Goal: Task Accomplishment & Management: Manage account settings

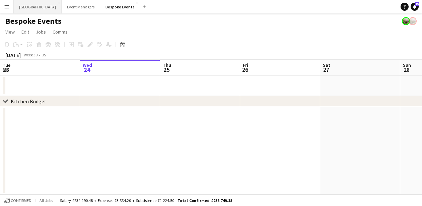
click at [27, 8] on button "[GEOGRAPHIC_DATA] Close" at bounding box center [38, 6] width 48 height 13
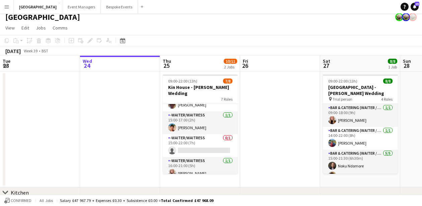
scroll to position [3, 0]
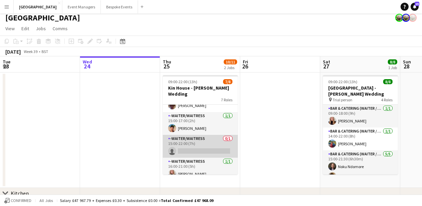
click at [205, 135] on app-card-role "-Waiter/Waitress 0/1 15:00-22:00 (7h) single-neutral-actions" at bounding box center [200, 146] width 75 height 23
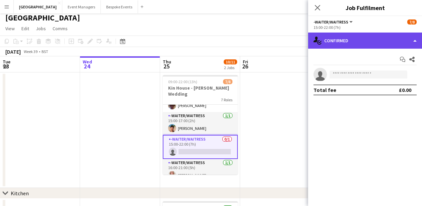
click at [359, 45] on div "single-neutral-actions-check-2 Confirmed" at bounding box center [365, 41] width 114 height 16
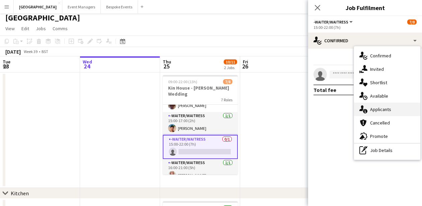
click at [381, 107] on span "Applicants" at bounding box center [380, 109] width 21 height 6
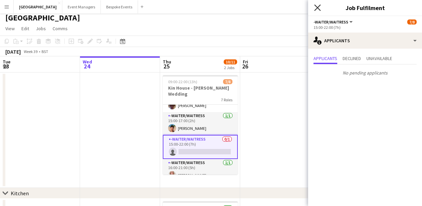
click at [321, 9] on icon "Close pop-in" at bounding box center [317, 7] width 6 height 6
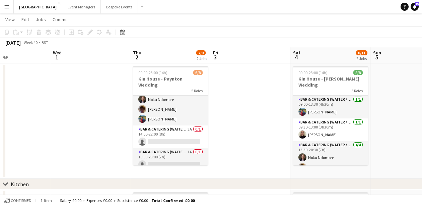
scroll to position [67, 0]
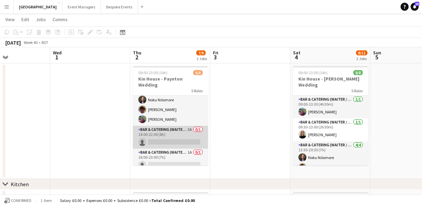
click at [172, 131] on app-card-role "Bar & Catering (Waiter / waitress) 3A 0/1 14:00-22:00 (8h) single-neutral-actio…" at bounding box center [170, 137] width 75 height 23
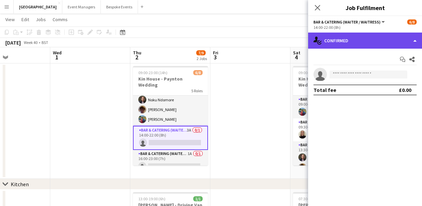
click at [386, 39] on div "single-neutral-actions-check-2 Confirmed" at bounding box center [365, 41] width 114 height 16
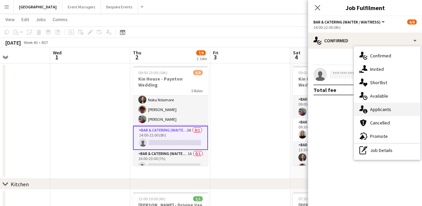
click at [392, 110] on div "single-neutral-actions-information Applicants" at bounding box center [387, 109] width 66 height 13
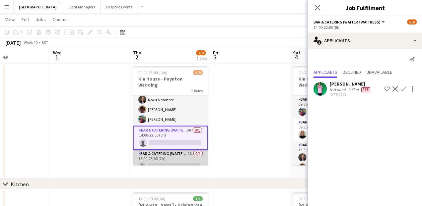
click at [167, 155] on app-card-role "Bar & Catering (Waiter / waitress) 1A 0/1 16:00-23:00 (7h) single-neutral-actio…" at bounding box center [170, 161] width 75 height 23
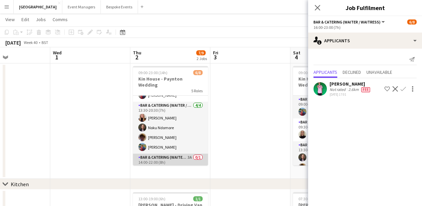
scroll to position [39, 0]
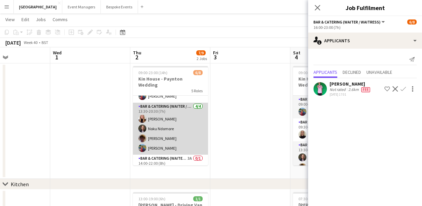
click at [171, 127] on app-card-role "Bar & Catering (Waiter / waitress) [DATE] 13:30-20:30 (7h) [PERSON_NAME] Noku N…" at bounding box center [170, 129] width 75 height 52
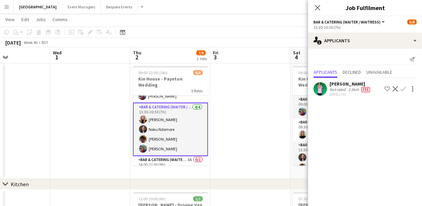
scroll to position [9, 0]
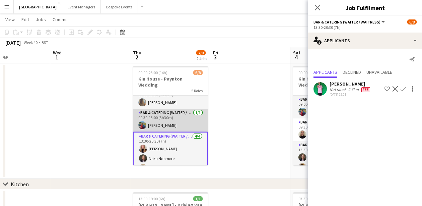
click at [169, 113] on app-card-role "Bar & Catering (Waiter / waitress) [DATE] 09:30-13:00 (3h30m) [PERSON_NAME]" at bounding box center [170, 120] width 75 height 23
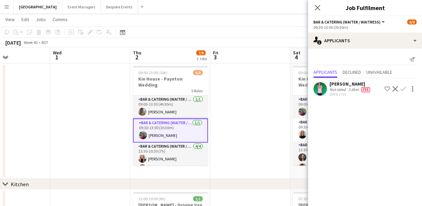
scroll to position [0, 0]
click at [169, 118] on app-card-role "Bar & Catering (Waiter / waitress) [DATE] 09:30-13:00 (3h30m) [PERSON_NAME]" at bounding box center [170, 130] width 75 height 24
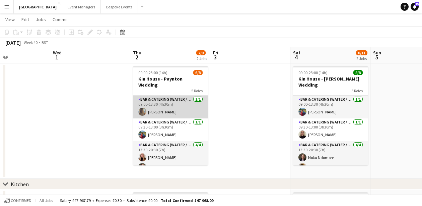
click at [169, 108] on app-card-role "Bar & Catering (Waiter / waitress) [DATE] 09:00-13:30 (4h30m) [PERSON_NAME]" at bounding box center [170, 107] width 75 height 23
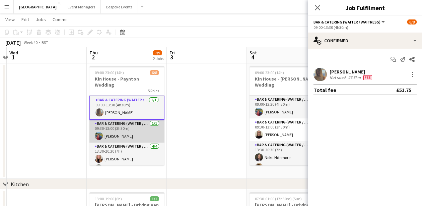
scroll to position [0, 182]
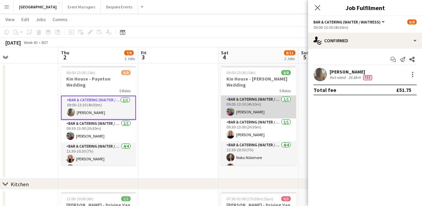
click at [249, 103] on app-card-role "Bar & Catering (Waiter / waitress) [DATE] 09:00-13:30 (4h30m) [PERSON_NAME]" at bounding box center [258, 107] width 75 height 23
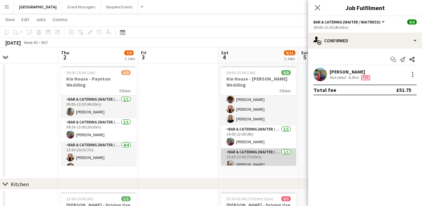
scroll to position [69, 0]
click at [252, 155] on app-card-role "Bar & Catering (Waiter / waitress) [DATE] 15:30-23:00 (7h30m) [PERSON_NAME]" at bounding box center [258, 160] width 75 height 23
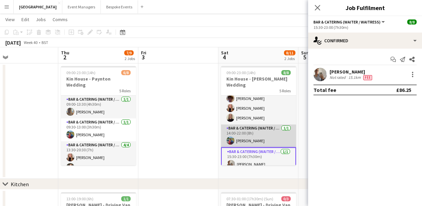
click at [251, 137] on app-card-role "Bar & Catering (Waiter / waitress) [DATE] 14:00-22:00 (8h) [PERSON_NAME]" at bounding box center [258, 135] width 75 height 23
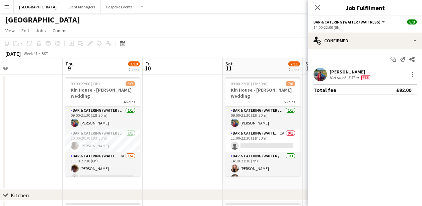
scroll to position [0, 259]
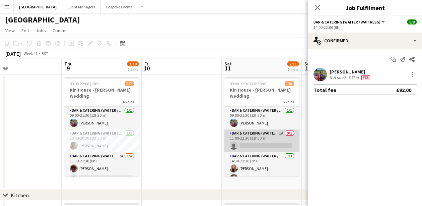
click at [261, 137] on app-card-role "Bar & Catering (Waiter / waitress) 1A 0/1 11:00-22:30 (11h30m) single-neutral-a…" at bounding box center [262, 140] width 75 height 23
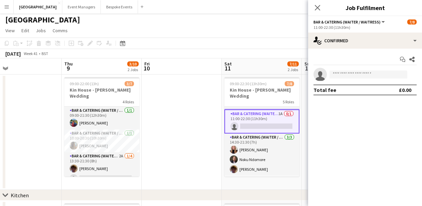
scroll to position [21, 0]
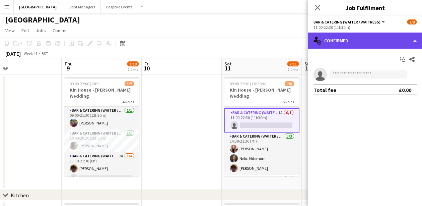
click at [355, 42] on div "single-neutral-actions-check-2 Confirmed" at bounding box center [365, 41] width 114 height 16
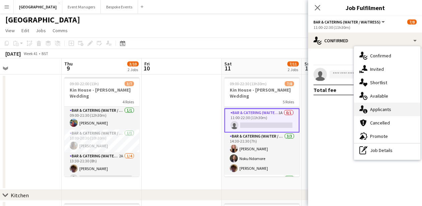
click at [375, 106] on span "Applicants" at bounding box center [380, 109] width 21 height 6
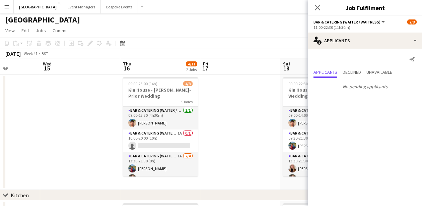
scroll to position [0, 288]
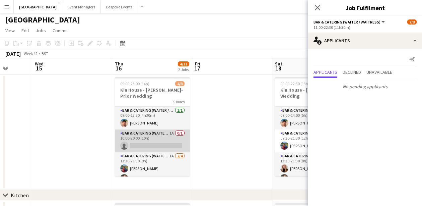
click at [145, 132] on app-card-role "Bar & Catering (Waiter / waitress) 1A 0/1 10:00-20:00 (10h) single-neutral-acti…" at bounding box center [152, 140] width 75 height 23
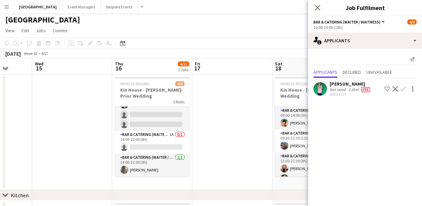
scroll to position [75, 0]
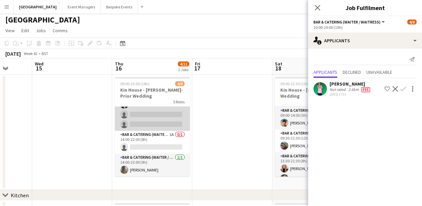
click at [149, 128] on app-card-role "Bar & Catering (Waiter / waitress) 1A [DATE] 13:30-21:30 (8h) [PERSON_NAME] Nok…" at bounding box center [152, 105] width 75 height 52
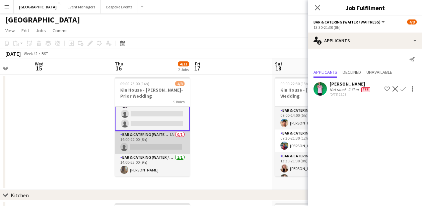
click at [150, 139] on app-card-role "Bar & Catering (Waiter / waitress) 1A 0/1 14:00-22:00 (8h) single-neutral-actio…" at bounding box center [152, 142] width 75 height 23
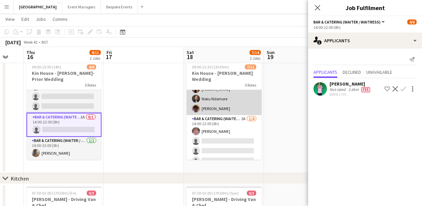
scroll to position [67, 0]
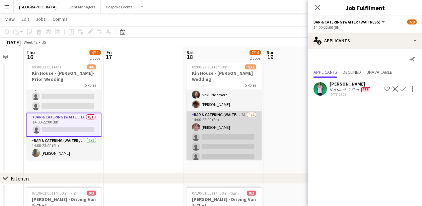
click at [214, 135] on app-card-role "Bar & Catering (Waiter / waitress) 2A [DATE] 14:00-22:00 (8h) [PERSON_NAME] sin…" at bounding box center [224, 137] width 75 height 52
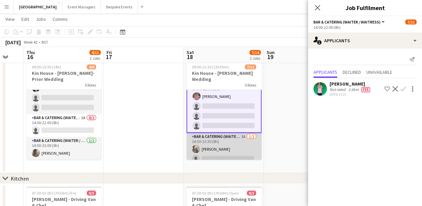
scroll to position [98, 0]
click at [219, 147] on app-card-role "Bar & Catering (Waiter / waitress) 1A [DATE] 14:30-22:30 (8h) [PERSON_NAME] sin…" at bounding box center [224, 149] width 75 height 33
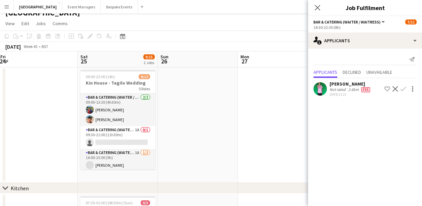
scroll to position [0, 0]
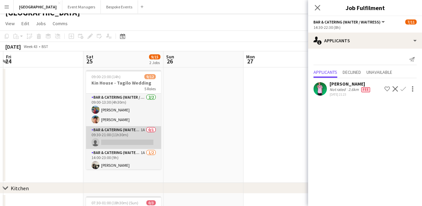
click at [109, 132] on app-card-role "Bar & Catering (Waiter / waitress) 1A 0/1 09:30-21:00 (11h30m) single-neutral-a…" at bounding box center [123, 137] width 75 height 23
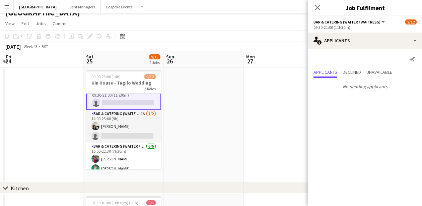
scroll to position [42, 0]
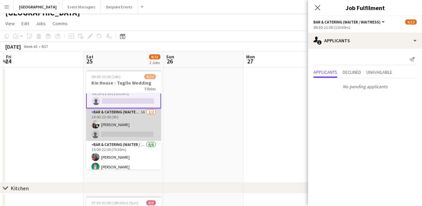
click at [123, 135] on app-card-role "Bar & Catering (Waiter / waitress) 1A [DATE] 14:00-23:00 (9h) [PERSON_NAME] sin…" at bounding box center [123, 124] width 75 height 33
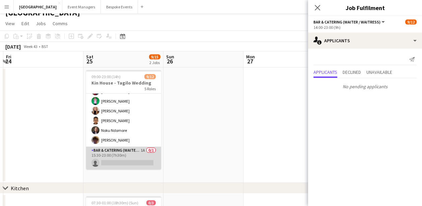
scroll to position [108, 0]
click at [123, 156] on app-card-role "Bar & Catering (Waiter / waitress) 1A 0/1 15:30-23:00 (7h30m) single-neutral-ac…" at bounding box center [123, 158] width 75 height 23
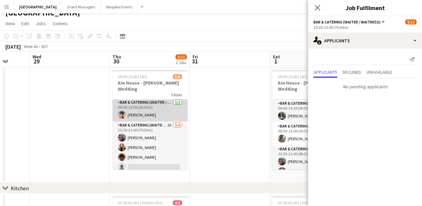
scroll to position [24, 0]
click at [154, 139] on app-card-role "Bar & Catering (Waiter / waitress) 2A [DATE] 13:30-21:00 (7h30m) [PERSON_NAME] …" at bounding box center [150, 147] width 75 height 52
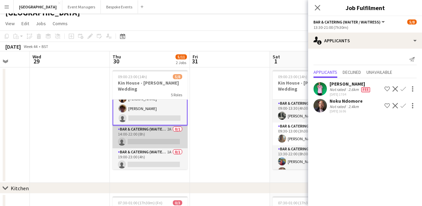
click at [154, 139] on app-card-role "Bar & Catering (Waiter / waitress) 2A 0/1 14:00-22:00 (8h) single-neutral-actio…" at bounding box center [150, 136] width 75 height 23
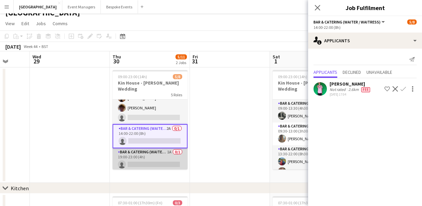
click at [154, 153] on app-card-role "Bar & Catering (Waiter / waitress) 1A 0/1 19:00-23:00 (4h) single-neutral-actio…" at bounding box center [150, 159] width 75 height 23
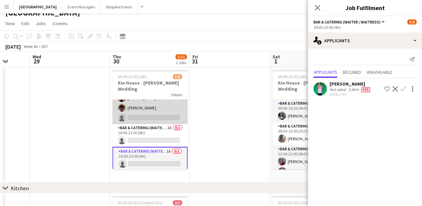
click at [154, 112] on app-card-role "Bar & Catering (Waiter / waitress) 2A [DATE] 13:30-21:00 (7h30m) [PERSON_NAME] …" at bounding box center [150, 98] width 75 height 52
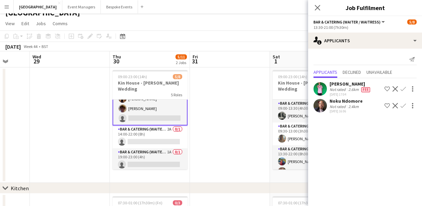
click at [403, 106] on app-icon "Confirm" at bounding box center [403, 105] width 5 height 5
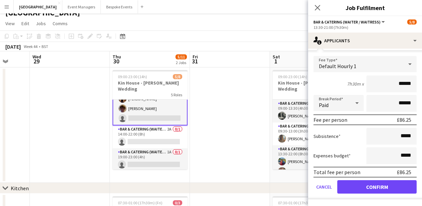
scroll to position [66, 0]
click at [373, 185] on button "Confirm" at bounding box center [377, 186] width 79 height 13
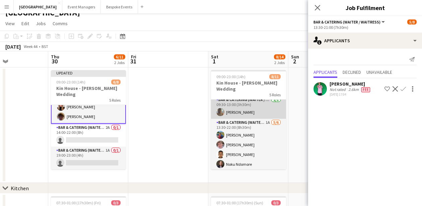
scroll to position [33, 0]
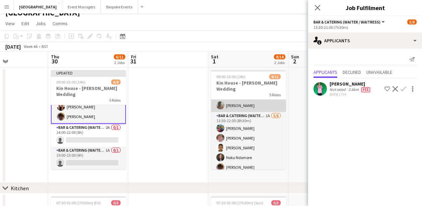
click at [238, 137] on app-card-role "Bar & Catering (Waiter / waitress) 1A [DATE] 13:30-22:00 (8h30m) [PERSON_NAME] …" at bounding box center [248, 147] width 75 height 71
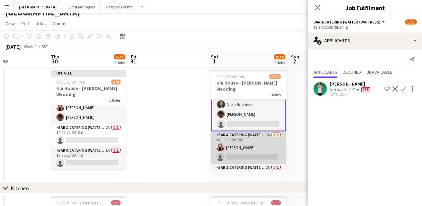
click at [238, 137] on app-card-role "Bar & Catering (Waiter / waitress) 3A [DATE] 14:00-23:00 (9h) [PERSON_NAME] sin…" at bounding box center [248, 147] width 75 height 33
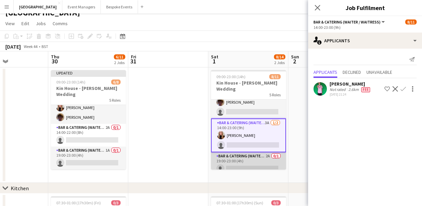
scroll to position [98, 0]
click at [243, 155] on app-card-role "Bar & Catering (Waiter / waitress) 2A 0/1 19:00-23:00 (4h) single-neutral-actio…" at bounding box center [248, 164] width 75 height 23
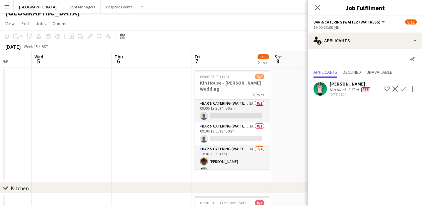
scroll to position [0, 214]
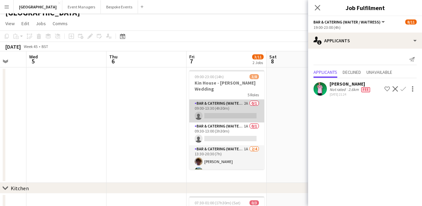
click at [232, 107] on app-card-role "Bar & Catering (Waiter / waitress) 2A 0/1 09:00-13:30 (4h30m) single-neutral-ac…" at bounding box center [226, 111] width 75 height 23
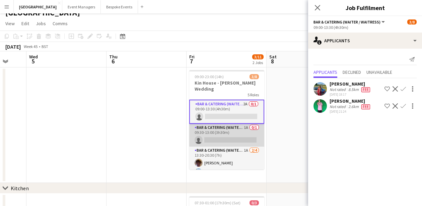
click at [230, 129] on app-card-role "Bar & Catering (Waiter / waitress) 1A 0/1 09:30-13:00 (3h30m) single-neutral-ac…" at bounding box center [226, 135] width 75 height 23
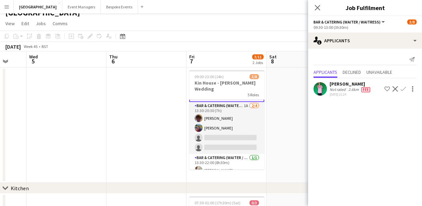
click at [224, 134] on app-card-role "Bar & Catering (Waiter / waitress) 1A [DATE] 13:30-20:30 (7h) [PERSON_NAME] [PE…" at bounding box center [226, 128] width 75 height 52
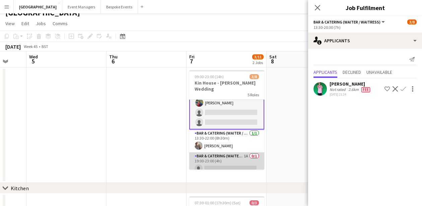
scroll to position [69, 0]
click at [224, 166] on app-card-role "Bar & Catering (Waiter / waitress) 1A 0/1 19:00-23:00 (4h) single-neutral-actio…" at bounding box center [226, 164] width 75 height 23
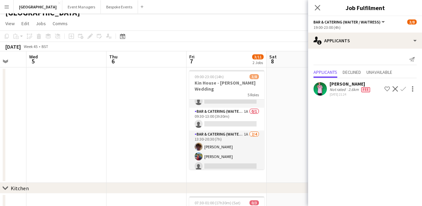
scroll to position [3, 0]
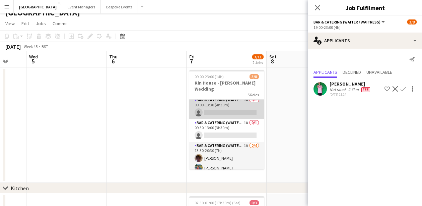
click at [223, 104] on app-card-role "Bar & Catering (Waiter / waitress) 2A 0/1 09:00-13:30 (4h30m) single-neutral-ac…" at bounding box center [226, 107] width 75 height 23
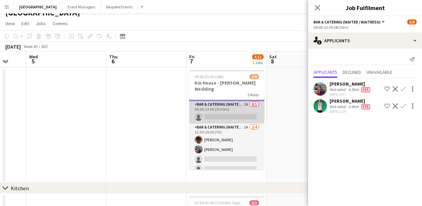
scroll to position [0, 0]
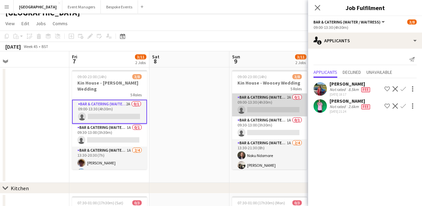
click at [259, 111] on app-card-role "Bar & Catering (Waiter / waitress) 2A 0/1 09:00-13:30 (4h30m) single-neutral-ac…" at bounding box center [269, 105] width 75 height 23
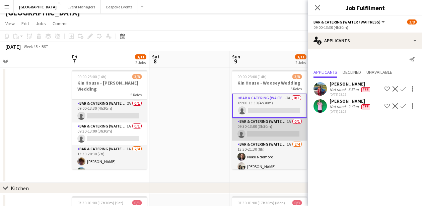
click at [258, 130] on app-card-role "Bar & Catering (Waiter / waitress) 1A 0/1 09:30-13:00 (3h30m) single-neutral-ac…" at bounding box center [269, 129] width 75 height 23
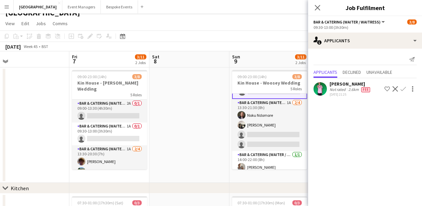
click at [258, 130] on app-card-role "Bar & Catering (Waiter / waitress) 1A [DATE] 13:30-21:30 (8h) Noku Ndomore [PER…" at bounding box center [269, 125] width 75 height 52
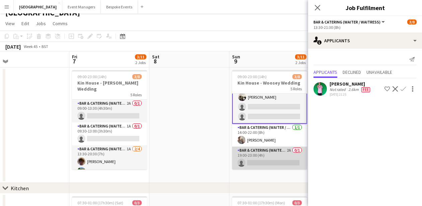
click at [260, 163] on app-card-role "Bar & Catering (Waiter / waitress) 2A 0/1 19:00-23:00 (4h) single-neutral-actio…" at bounding box center [269, 158] width 75 height 23
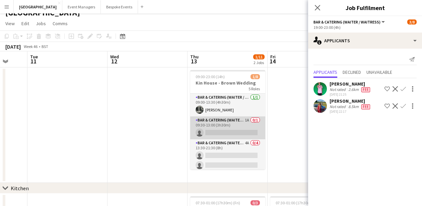
click at [234, 135] on app-card-role "Bar & Catering (Waiter / waitress) 1A 0/1 09:30-13:00 (3h30m) single-neutral-ac…" at bounding box center [227, 127] width 75 height 23
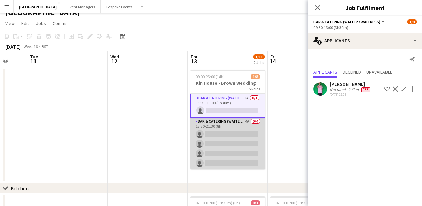
click at [225, 146] on app-card-role "Bar & Catering (Waiter / waitress) 4A 0/4 13:30-21:30 (8h) single-neutral-actio…" at bounding box center [227, 144] width 75 height 52
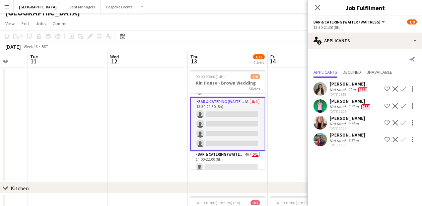
click at [403, 124] on app-icon "Confirm" at bounding box center [403, 122] width 5 height 5
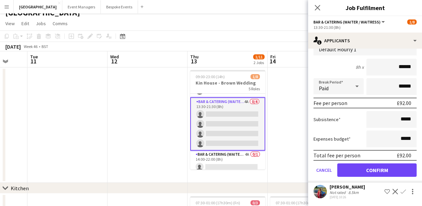
scroll to position [100, 0]
click at [383, 169] on button "Confirm" at bounding box center [377, 169] width 79 height 13
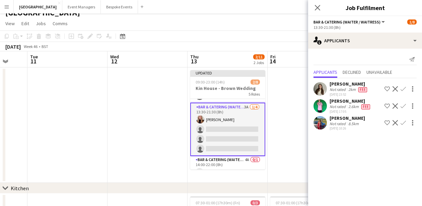
click at [403, 124] on app-icon "Confirm" at bounding box center [403, 122] width 5 height 5
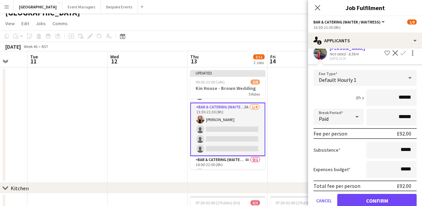
click at [386, 198] on button "Confirm" at bounding box center [377, 200] width 79 height 13
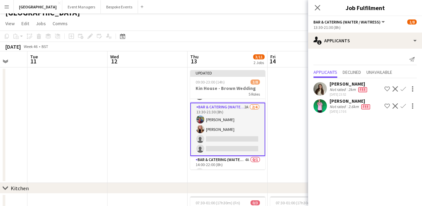
click at [405, 87] on app-icon "Confirm" at bounding box center [403, 88] width 5 height 5
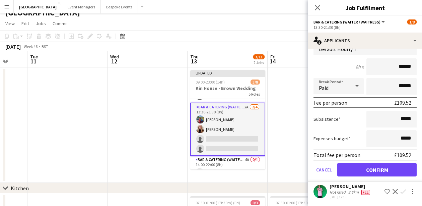
click at [377, 171] on button "Confirm" at bounding box center [377, 169] width 79 height 13
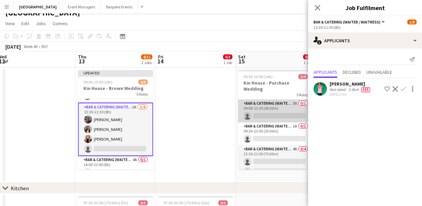
click at [265, 108] on app-card-role "Bar & Catering (Waiter / waitress) 3A 0/1 09:00-13:30 (4h30m) single-neutral-ac…" at bounding box center [275, 111] width 75 height 23
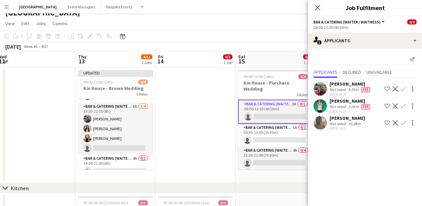
click at [405, 123] on app-icon "Confirm" at bounding box center [403, 122] width 5 height 5
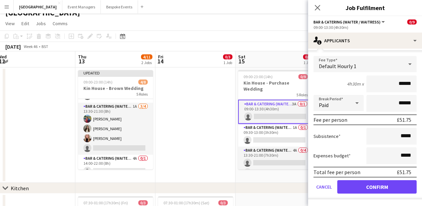
scroll to position [83, 0]
click at [384, 185] on button "Confirm" at bounding box center [377, 186] width 79 height 13
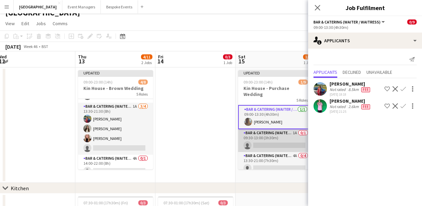
click at [276, 142] on app-card-role "Bar & Catering (Waiter / waitress) 1A 0/1 09:30-13:00 (3h30m) single-neutral-ac…" at bounding box center [275, 140] width 75 height 23
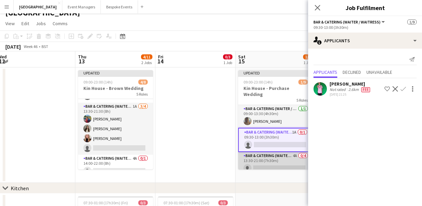
click at [275, 158] on app-card-role "Bar & Catering (Waiter / waitress) 4A 0/4 13:30-21:00 (7h30m) single-neutral-ac…" at bounding box center [275, 178] width 75 height 52
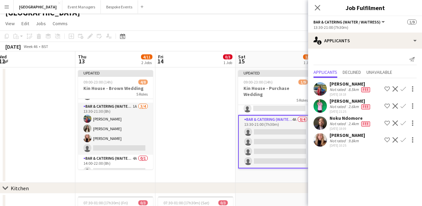
click at [404, 123] on app-icon "Confirm" at bounding box center [403, 122] width 5 height 5
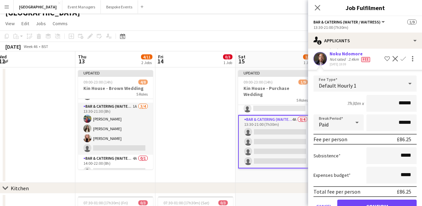
click at [395, 203] on button "Confirm" at bounding box center [377, 205] width 79 height 13
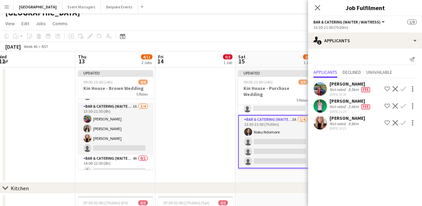
click at [403, 125] on app-icon "Confirm" at bounding box center [403, 122] width 5 height 5
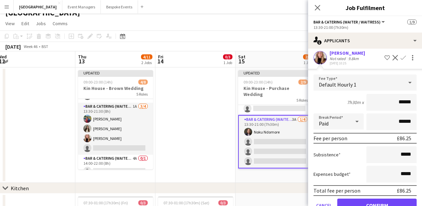
scroll to position [68, 0]
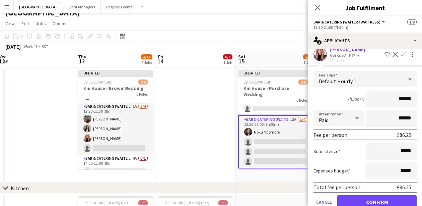
click at [390, 202] on button "Confirm" at bounding box center [377, 201] width 79 height 13
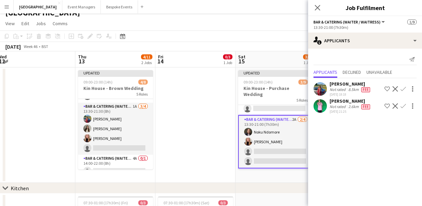
click at [403, 91] on app-icon "Confirm" at bounding box center [403, 88] width 5 height 5
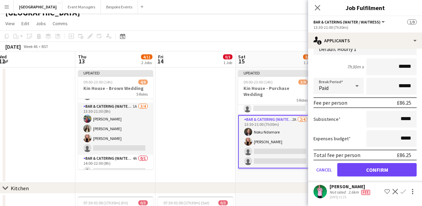
scroll to position [67, 0]
click at [387, 170] on button "Confirm" at bounding box center [377, 169] width 79 height 13
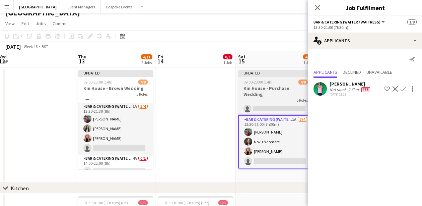
scroll to position [0, 0]
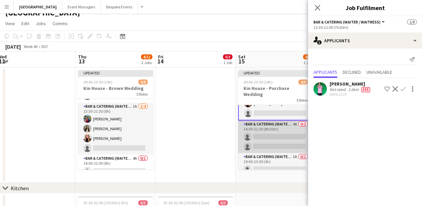
click at [268, 136] on app-card-role "Bar & Catering (Waiter / waitress) 4A 0/2 14:00-22:30 (8h30m) single-neutral-ac…" at bounding box center [275, 136] width 75 height 33
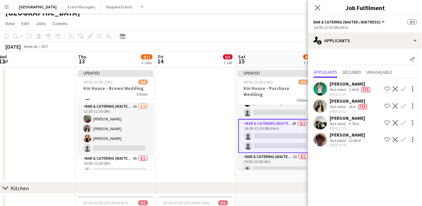
click at [403, 106] on app-icon "Confirm" at bounding box center [403, 105] width 5 height 5
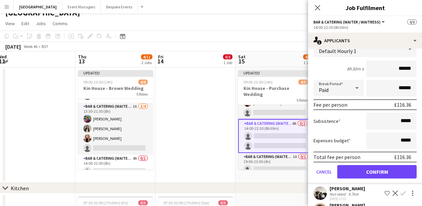
click at [373, 173] on button "Confirm" at bounding box center [377, 171] width 79 height 13
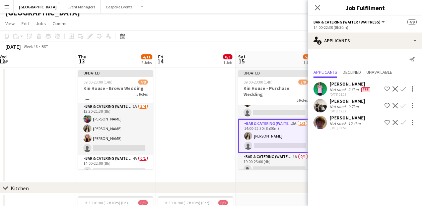
click at [404, 106] on app-icon "Confirm" at bounding box center [403, 105] width 5 height 5
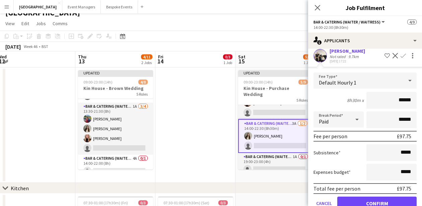
click at [382, 202] on button "Confirm" at bounding box center [377, 202] width 79 height 13
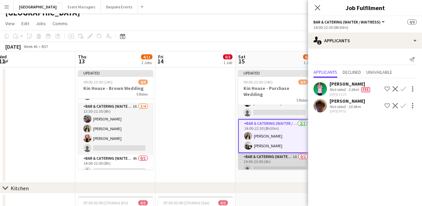
click at [278, 164] on app-card-role "Bar & Catering (Waiter / waitress) 1A 0/1 19:00-23:00 (4h) single-neutral-actio…" at bounding box center [275, 164] width 75 height 23
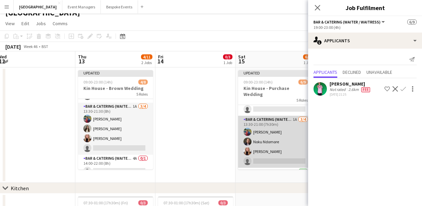
click at [278, 133] on app-card-role "Bar & Catering (Waiter / waitress) 1A [DATE] 13:30-21:00 (7h30m) [PERSON_NAME] …" at bounding box center [275, 142] width 75 height 52
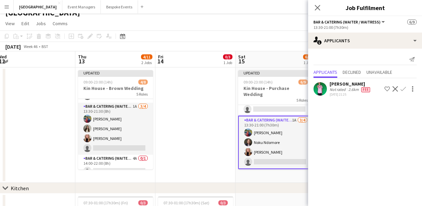
click at [272, 139] on app-card-role "Bar & Catering (Waiter / waitress) 1A [DATE] 13:30-21:00 (7h30m) [PERSON_NAME] …" at bounding box center [275, 142] width 75 height 53
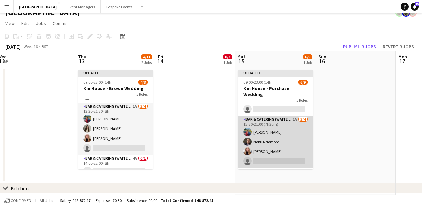
click at [272, 139] on app-card-role "Bar & Catering (Waiter / waitress) 1A [DATE] 13:30-21:00 (7h30m) [PERSON_NAME] …" at bounding box center [275, 142] width 75 height 52
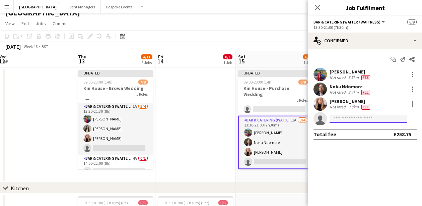
click at [354, 119] on input at bounding box center [369, 119] width 78 height 8
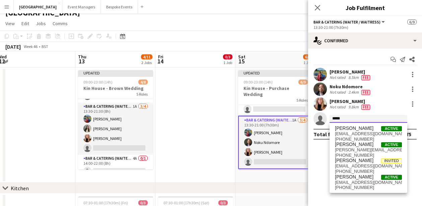
type input "*****"
drag, startPoint x: 354, startPoint y: 119, endPoint x: 360, endPoint y: 132, distance: 14.4
click at [360, 132] on span "[EMAIL_ADDRESS][DOMAIN_NAME]" at bounding box center [368, 133] width 67 height 5
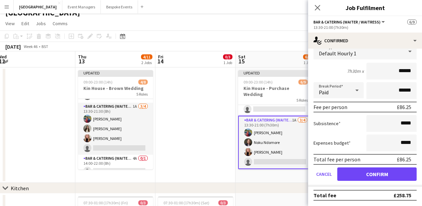
scroll to position [91, 0]
click at [377, 174] on button "Confirm" at bounding box center [377, 173] width 79 height 13
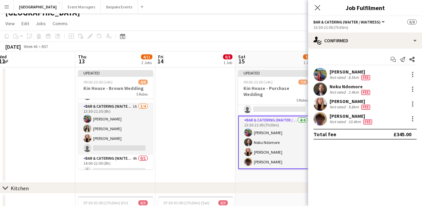
scroll to position [0, 0]
click at [320, 9] on icon "Close pop-in" at bounding box center [317, 7] width 6 height 6
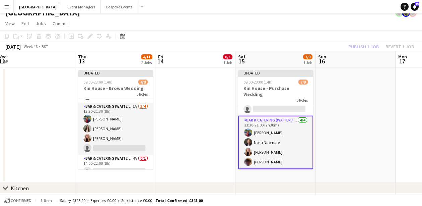
click at [364, 48] on div "Publish 1 job Revert 1 job" at bounding box center [382, 46] width 82 height 9
click at [364, 48] on button "Publish 1 job" at bounding box center [364, 46] width 36 height 9
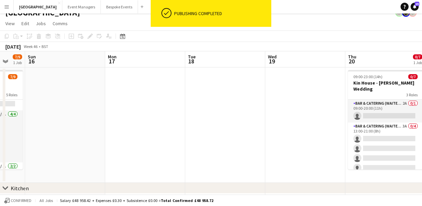
scroll to position [0, 177]
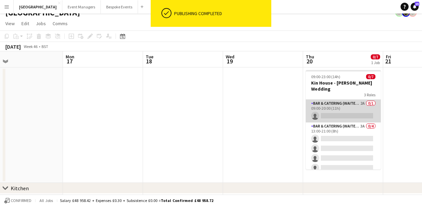
click at [333, 100] on app-card-role "Bar & Catering (Waiter / waitress) 2A 0/1 09:00-20:00 (11h) single-neutral-acti…" at bounding box center [343, 111] width 75 height 23
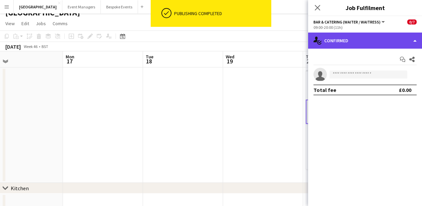
click at [374, 42] on div "single-neutral-actions-check-2 Confirmed" at bounding box center [365, 41] width 114 height 16
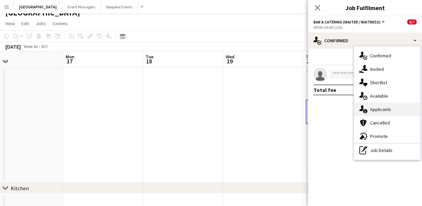
click at [397, 109] on div "single-neutral-actions-information Applicants" at bounding box center [387, 109] width 66 height 13
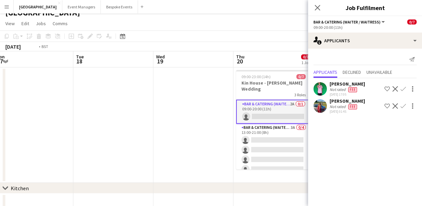
scroll to position [0, 259]
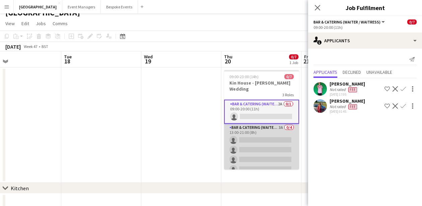
click at [254, 143] on app-card-role "Bar & Catering (Waiter / waitress) 3A 0/4 13:00-21:00 (8h) single-neutral-actio…" at bounding box center [261, 150] width 75 height 52
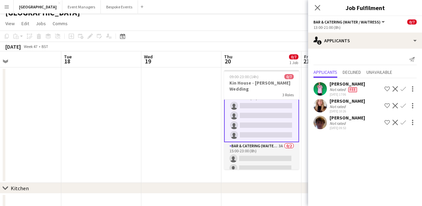
scroll to position [33, 0]
click at [254, 143] on app-card-role "Bar & Catering (Waiter / waitress) 3A 0/2 15:00-23:00 (8h) single-neutral-actio…" at bounding box center [261, 159] width 75 height 33
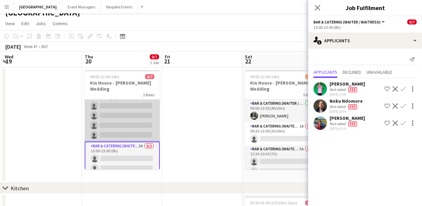
scroll to position [0, 239]
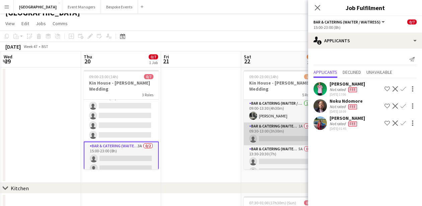
click at [273, 134] on app-card-role "Bar & Catering (Waiter / waitress) 1A 0/1 09:30-13:00 (3h30m) single-neutral-ac…" at bounding box center [281, 133] width 75 height 23
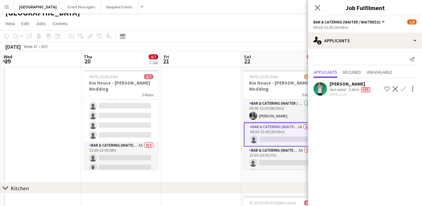
scroll to position [32, 0]
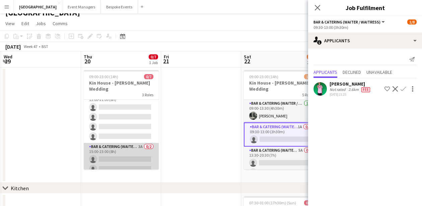
click at [129, 159] on app-card-role "Bar & Catering (Waiter / waitress) 3A 0/2 15:00-23:00 (8h) single-neutral-actio…" at bounding box center [121, 159] width 75 height 33
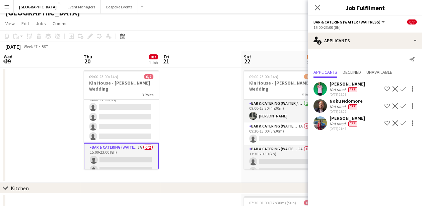
click at [405, 105] on app-icon "Confirm" at bounding box center [403, 105] width 5 height 5
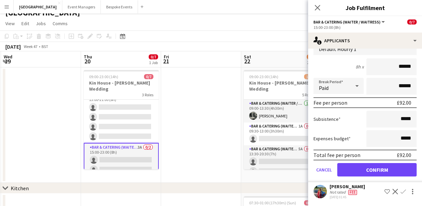
scroll to position [84, 0]
click at [387, 172] on button "Confirm" at bounding box center [377, 169] width 79 height 13
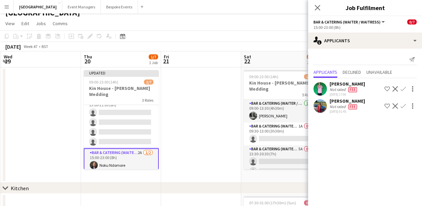
click at [405, 106] on app-icon "Confirm" at bounding box center [403, 105] width 5 height 5
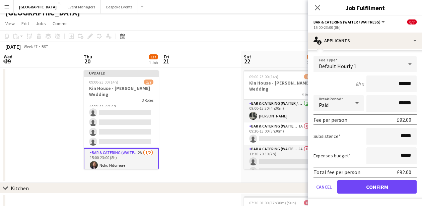
scroll to position [67, 0]
click at [385, 191] on button "Confirm" at bounding box center [377, 186] width 79 height 13
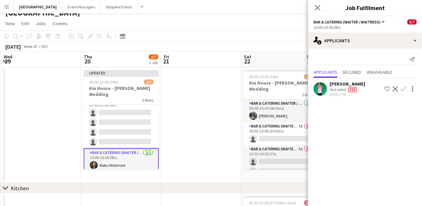
scroll to position [0, 0]
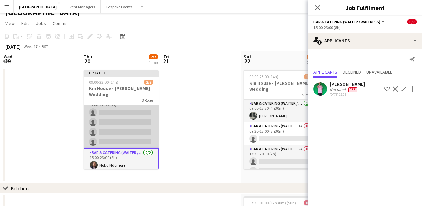
click at [89, 102] on app-card-role "Bar & Catering (Waiter / waitress) 3A 0/4 13:00-21:00 (8h) single-neutral-actio…" at bounding box center [121, 122] width 75 height 52
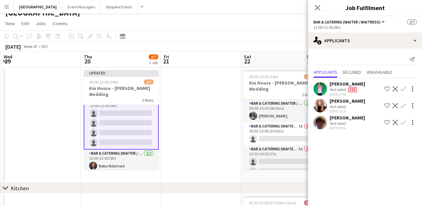
click at [405, 105] on app-icon "Confirm" at bounding box center [403, 105] width 5 height 5
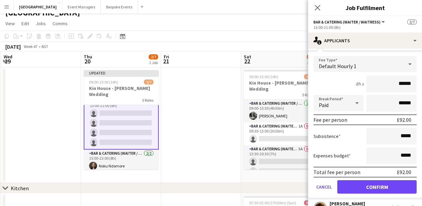
scroll to position [78, 0]
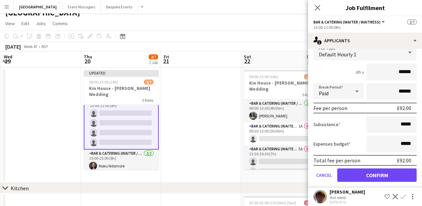
click at [375, 173] on button "Confirm" at bounding box center [377, 174] width 79 height 13
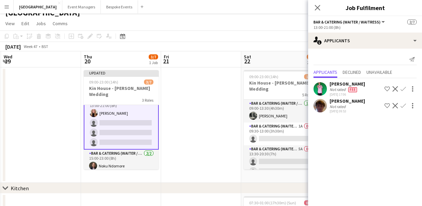
scroll to position [0, 0]
click at [404, 107] on app-icon "Confirm" at bounding box center [403, 105] width 5 height 5
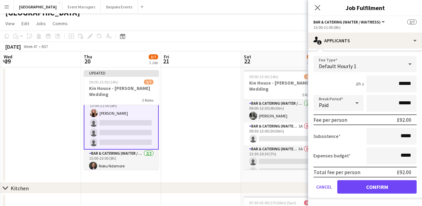
scroll to position [66, 0]
click at [384, 186] on button "Confirm" at bounding box center [377, 186] width 79 height 13
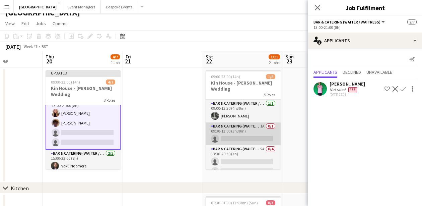
scroll to position [0, 308]
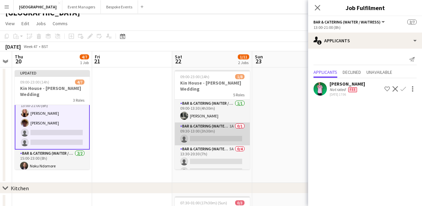
click at [195, 140] on app-card-role "Bar & Catering (Waiter / waitress) 1A 0/1 09:30-13:00 (3h30m) single-neutral-ac…" at bounding box center [212, 133] width 75 height 23
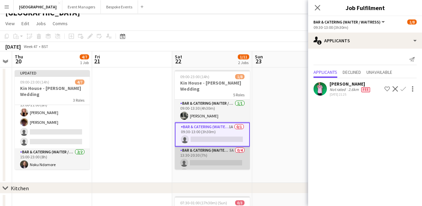
click at [203, 152] on app-card-role "Bar & Catering (Waiter / waitress) 5A 0/4 13:30-20:30 (7h) single-neutral-actio…" at bounding box center [212, 173] width 75 height 52
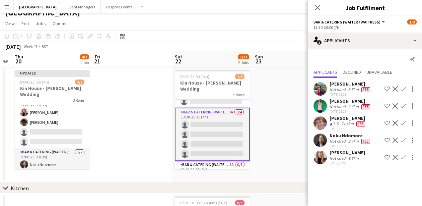
scroll to position [38, 0]
click at [403, 141] on app-icon "Confirm" at bounding box center [403, 139] width 5 height 5
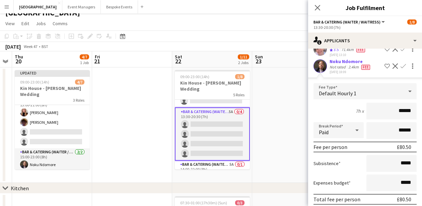
scroll to position [111, 0]
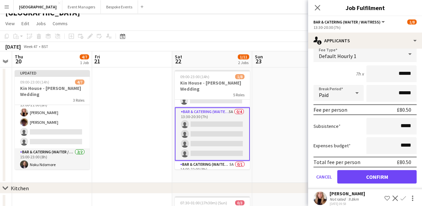
click at [382, 175] on button "Confirm" at bounding box center [377, 176] width 79 height 13
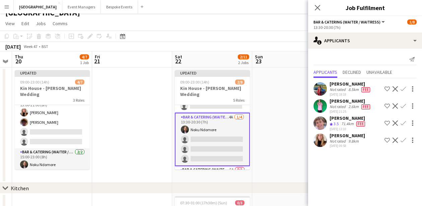
scroll to position [0, 0]
click at [404, 140] on app-icon "Confirm" at bounding box center [403, 139] width 5 height 5
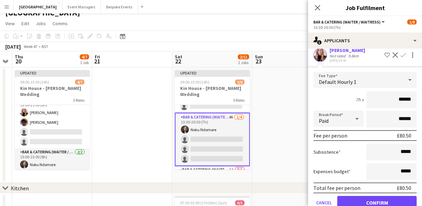
scroll to position [85, 0]
click at [386, 198] on button "Confirm" at bounding box center [377, 201] width 79 height 13
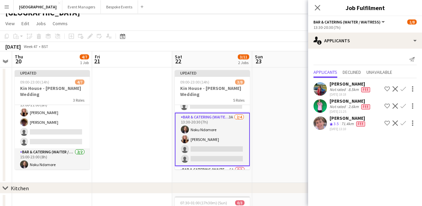
scroll to position [0, 0]
click at [402, 124] on app-icon "Confirm" at bounding box center [403, 122] width 5 height 5
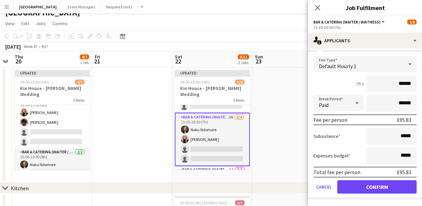
scroll to position [84, 0]
click at [380, 190] on button "Confirm" at bounding box center [377, 186] width 79 height 13
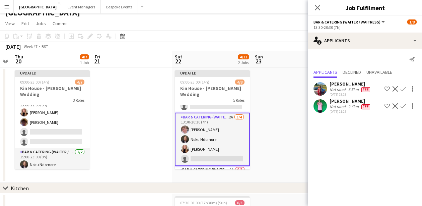
scroll to position [0, 0]
click at [402, 91] on app-icon "Confirm" at bounding box center [403, 88] width 5 height 5
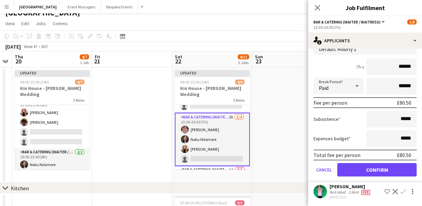
scroll to position [67, 0]
click at [386, 176] on button "Confirm" at bounding box center [377, 169] width 79 height 13
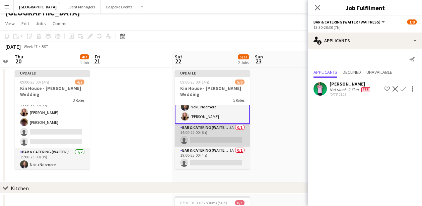
scroll to position [80, 0]
click at [213, 134] on app-card-role "Bar & Catering (Waiter / waitress) 5A 0/1 14:00-22:00 (8h) single-neutral-actio…" at bounding box center [212, 135] width 75 height 23
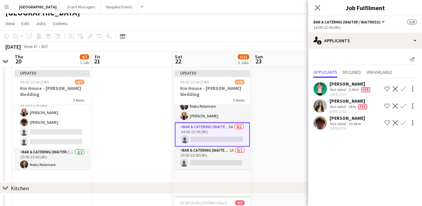
click at [404, 107] on app-icon "Confirm" at bounding box center [403, 105] width 5 height 5
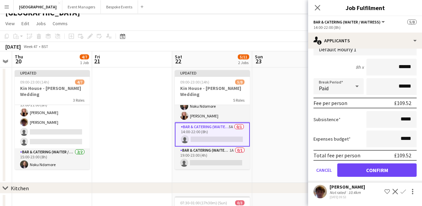
scroll to position [83, 0]
click at [391, 170] on button "Confirm" at bounding box center [377, 169] width 79 height 13
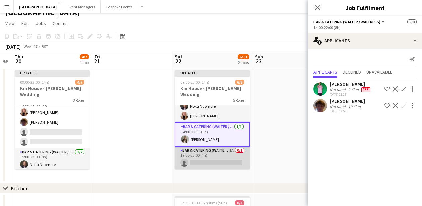
click at [235, 156] on app-card-role "Bar & Catering (Waiter / waitress) 1A 0/1 19:00-23:00 (4h) single-neutral-actio…" at bounding box center [212, 158] width 75 height 23
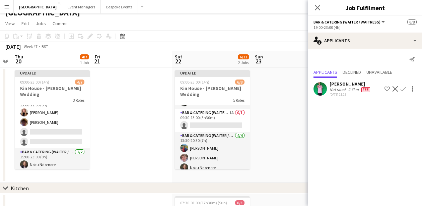
scroll to position [17, 0]
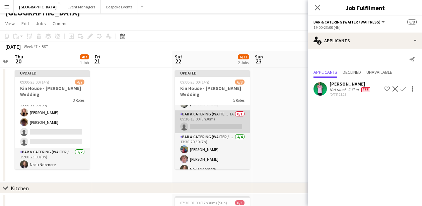
click at [214, 126] on app-card-role "Bar & Catering (Waiter / waitress) 1A 0/1 09:30-13:00 (3h30m) single-neutral-ac…" at bounding box center [212, 121] width 75 height 23
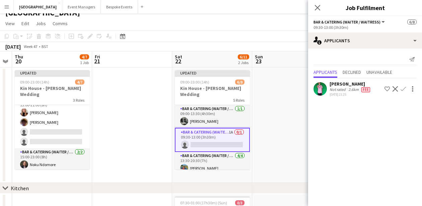
scroll to position [0, 0]
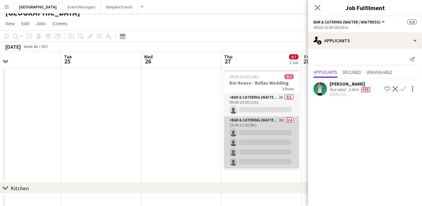
click at [264, 135] on app-card-role "Bar & Catering (Waiter / waitress) 2A 0/4 13:00-21:00 (8h) single-neutral-actio…" at bounding box center [261, 142] width 75 height 52
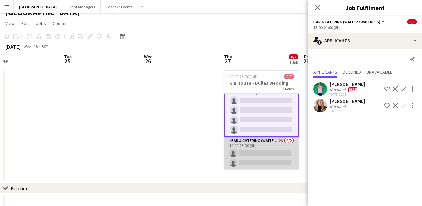
click at [263, 157] on app-card-role "Bar & Catering (Waiter / waitress) 2A 0/2 14:00-23:00 (9h) single-neutral-actio…" at bounding box center [261, 153] width 75 height 33
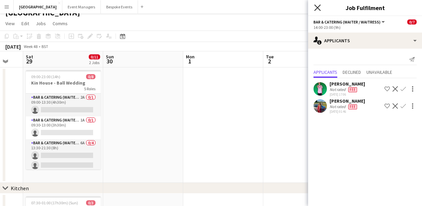
click at [318, 8] on icon at bounding box center [317, 7] width 6 height 6
